Goal: Information Seeking & Learning: Learn about a topic

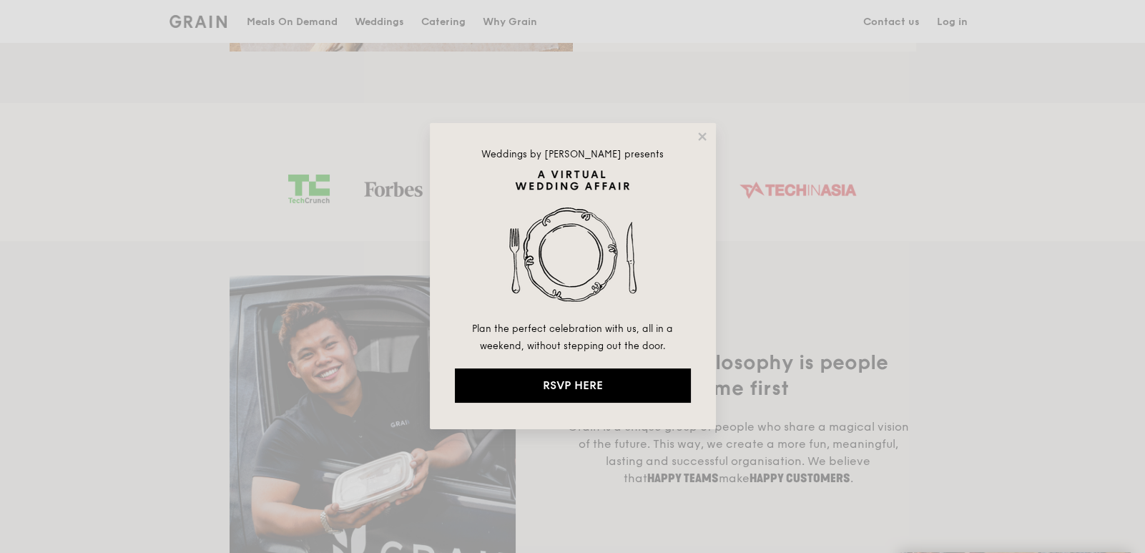
scroll to position [858, 0]
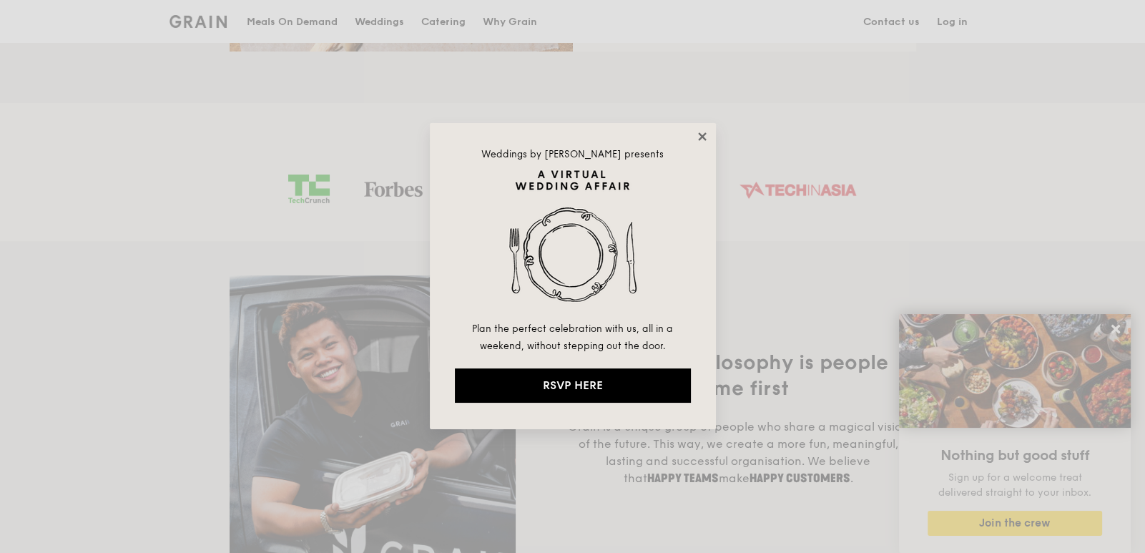
click at [701, 138] on icon at bounding box center [702, 136] width 13 height 13
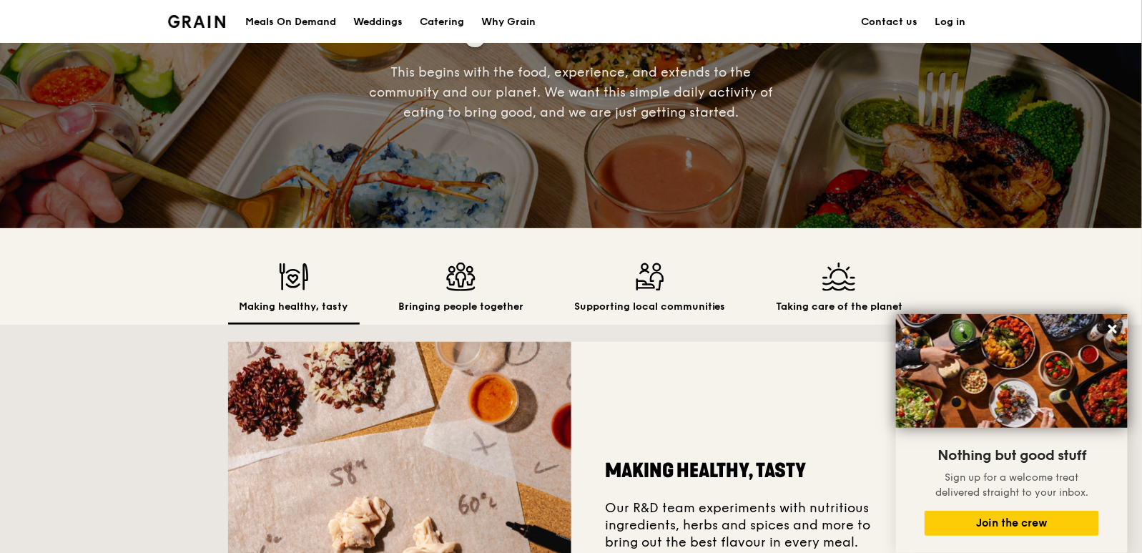
scroll to position [0, 0]
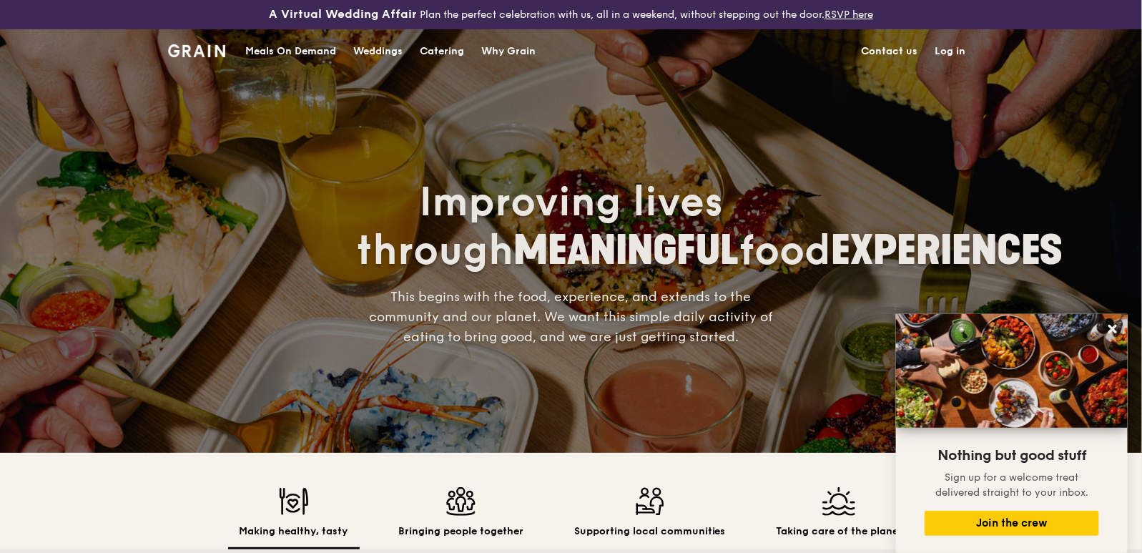
click at [300, 49] on div "Meals On Demand" at bounding box center [290, 51] width 91 height 43
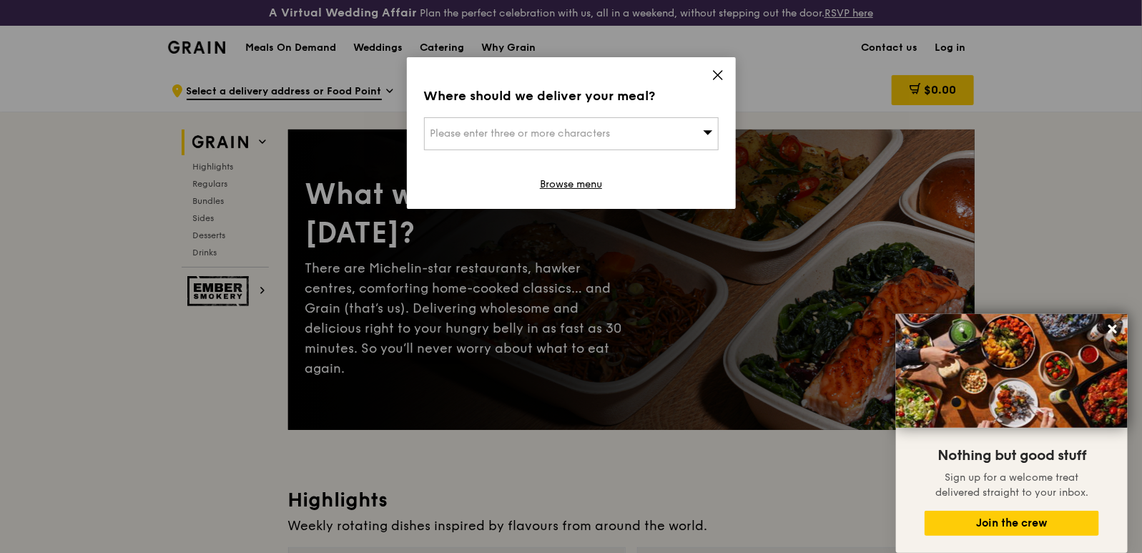
click at [712, 74] on icon at bounding box center [718, 75] width 13 height 13
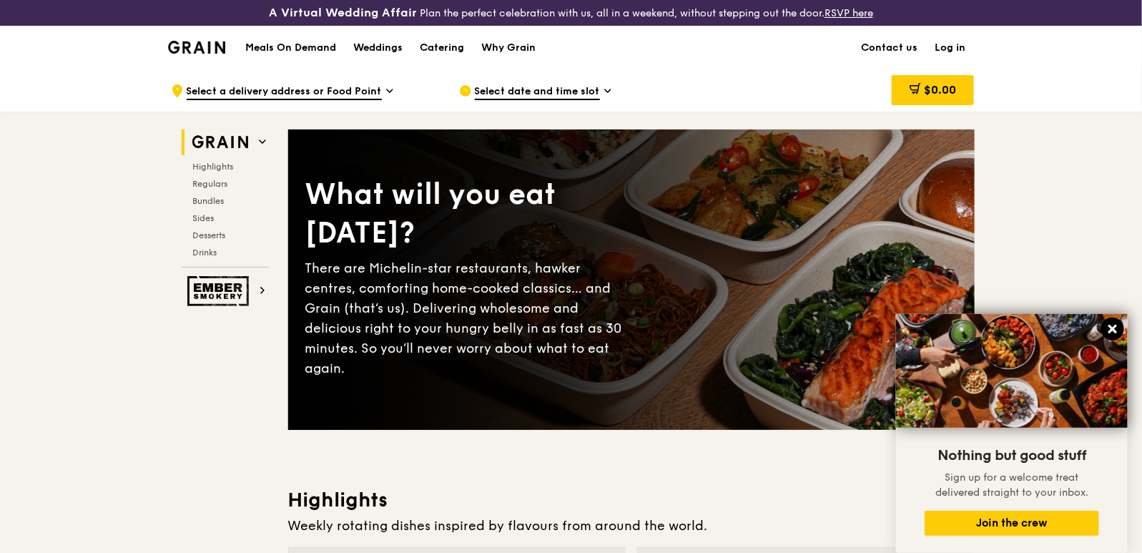
click at [1115, 328] on icon at bounding box center [1113, 329] width 9 height 9
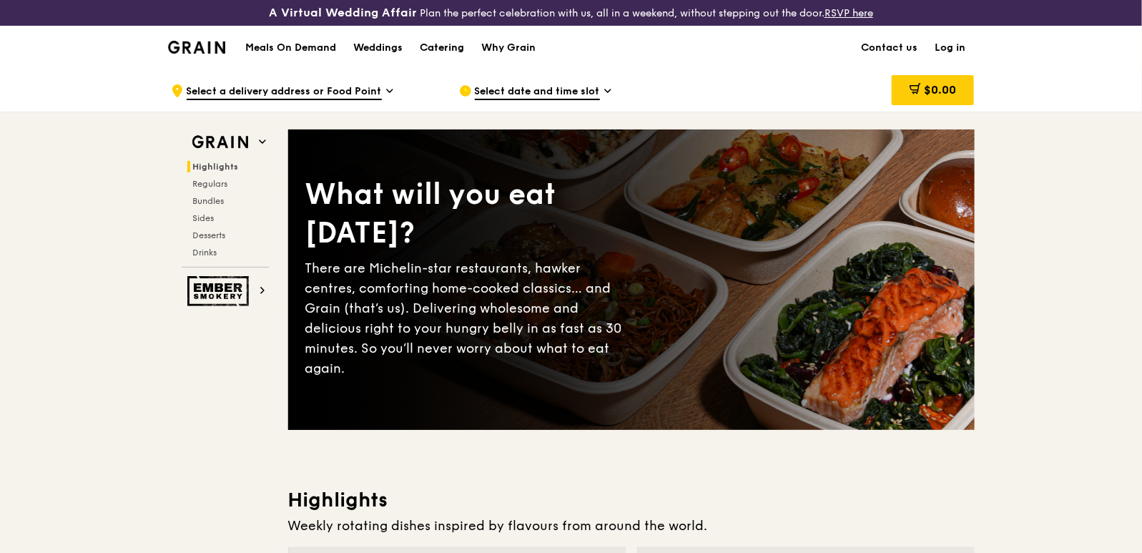
click at [441, 49] on div "Catering" at bounding box center [442, 47] width 44 height 43
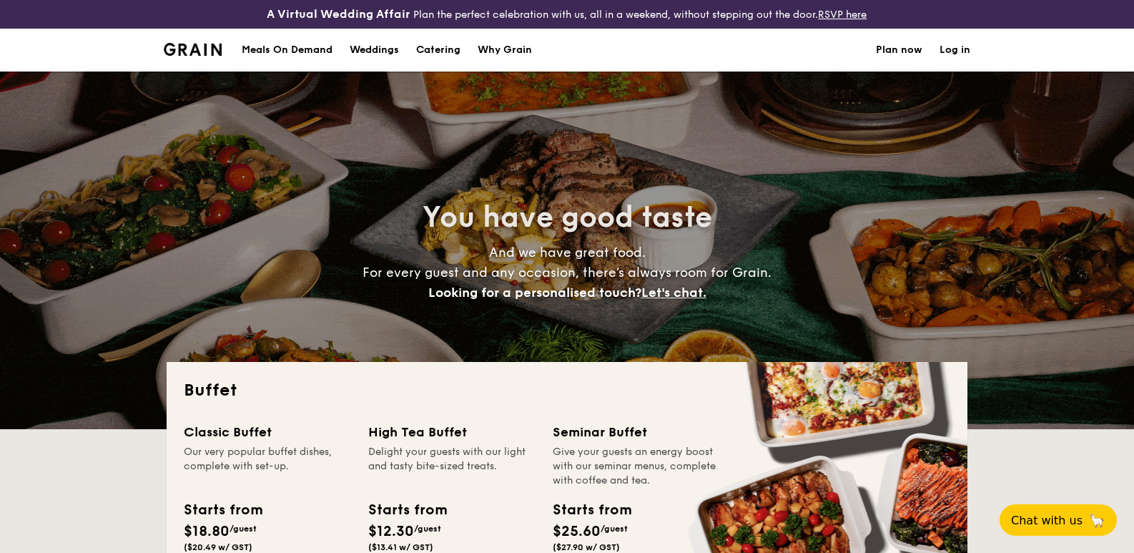
select select
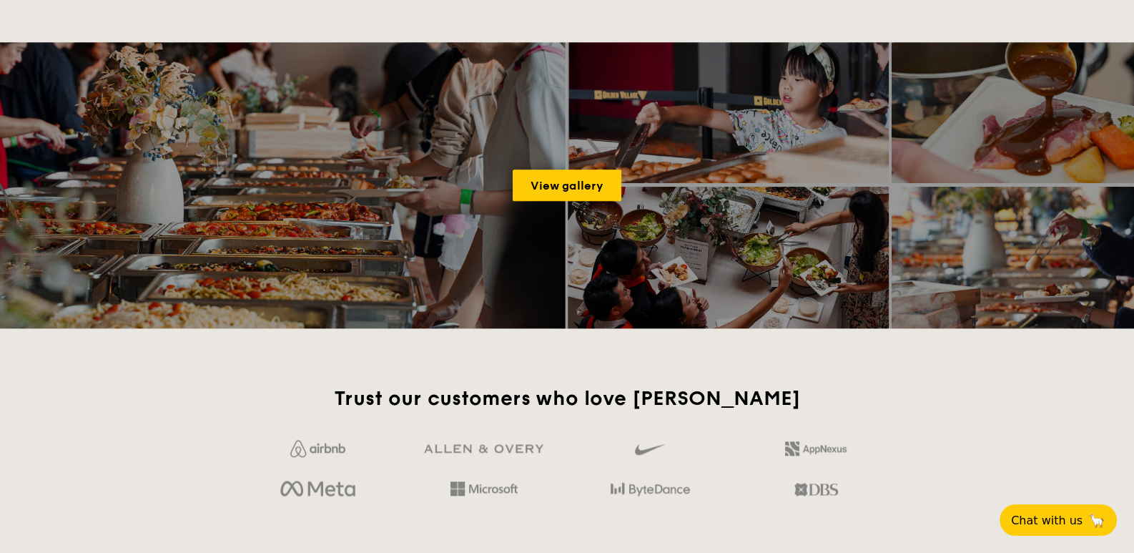
scroll to position [1872, 0]
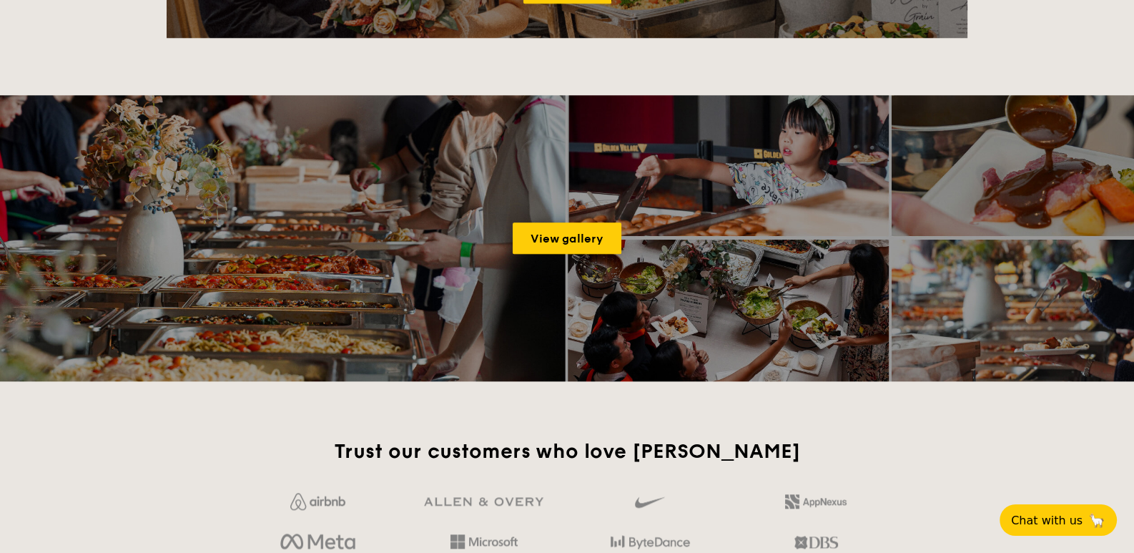
drag, startPoint x: 1136, startPoint y: 215, endPoint x: 1137, endPoint y: 353, distance: 137.3
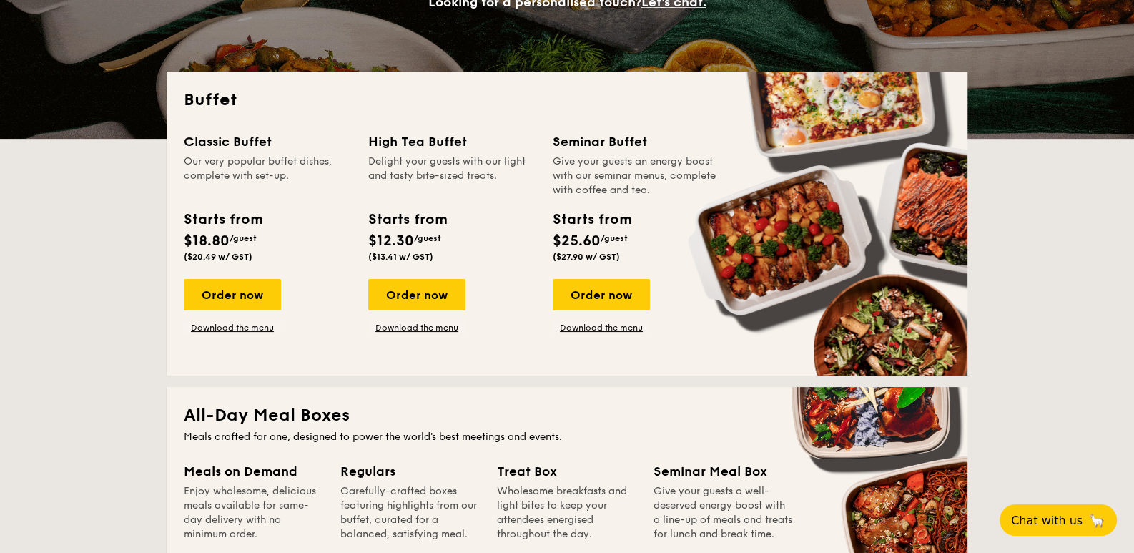
scroll to position [0, 0]
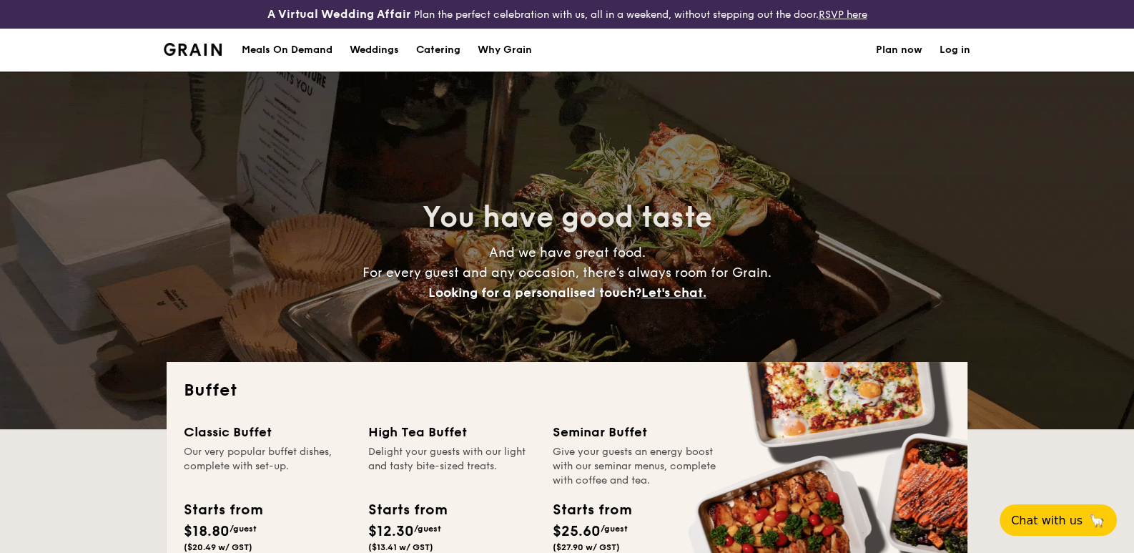
click at [493, 49] on div "Why Grain" at bounding box center [505, 50] width 54 height 43
